Goal: Task Accomplishment & Management: Use online tool/utility

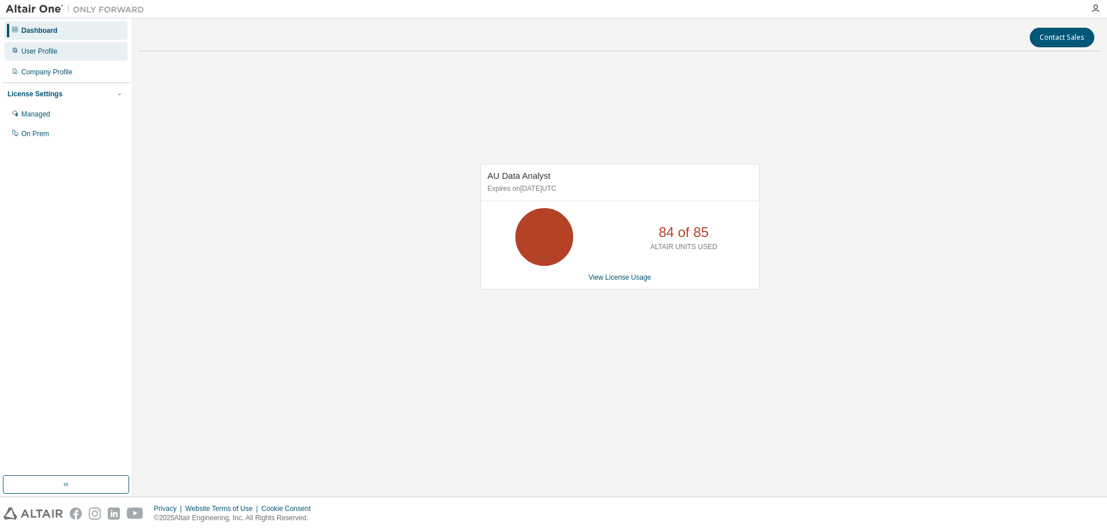
click at [39, 52] on div "User Profile" at bounding box center [39, 51] width 36 height 9
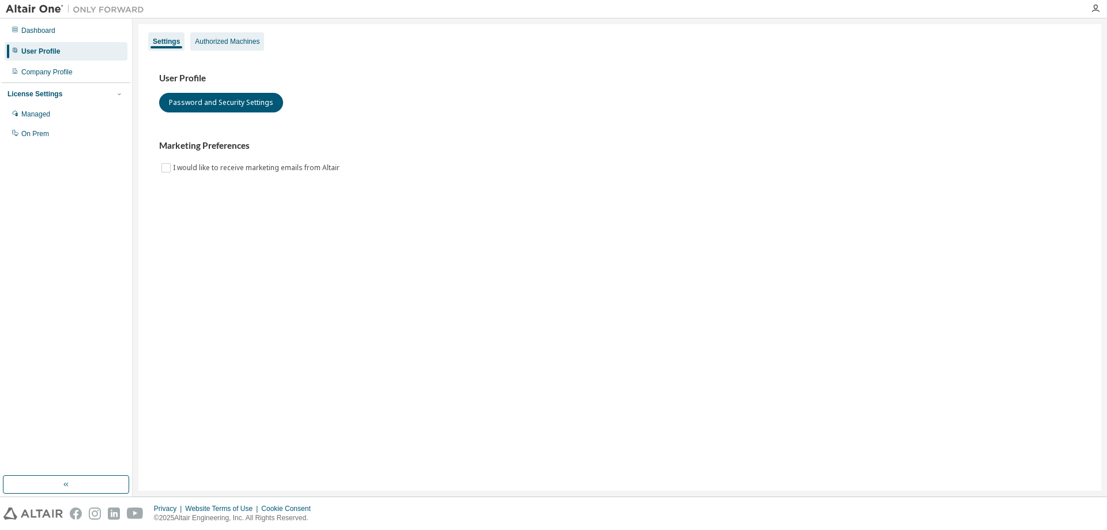
click at [223, 44] on div "Authorized Machines" at bounding box center [227, 41] width 65 height 9
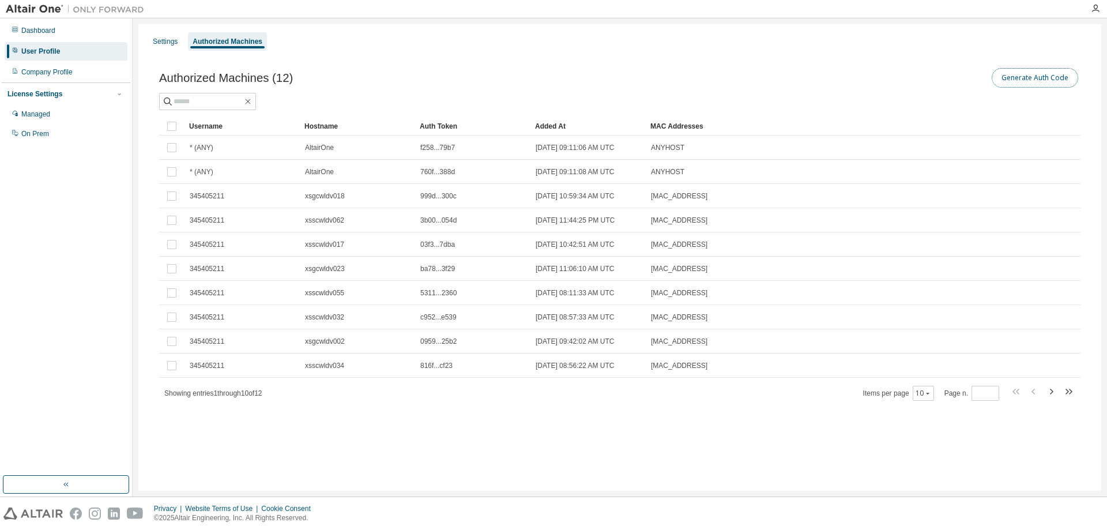
click at [535, 77] on button "Generate Auth Code" at bounding box center [1035, 78] width 87 height 20
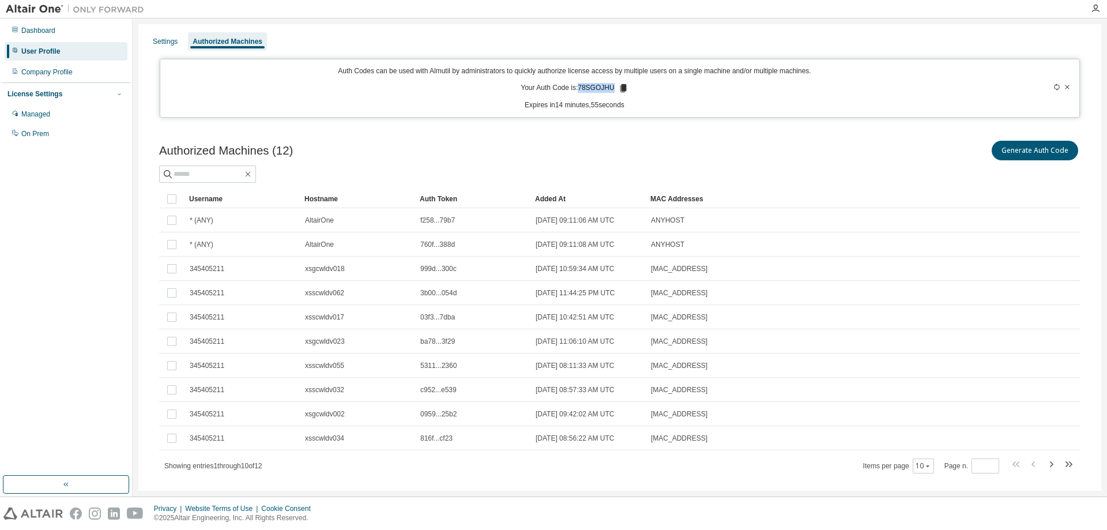
drag, startPoint x: 579, startPoint y: 88, endPoint x: 611, endPoint y: 87, distance: 32.9
click at [535, 87] on p "Your Auth Code is: 78SGOJHU" at bounding box center [574, 88] width 107 height 10
copy p "78SGOJHU"
